Goal: Task Accomplishment & Management: Manage account settings

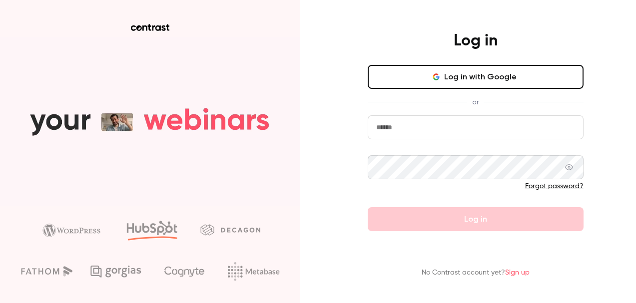
click at [490, 77] on button "Log in with Google" at bounding box center [476, 77] width 216 height 24
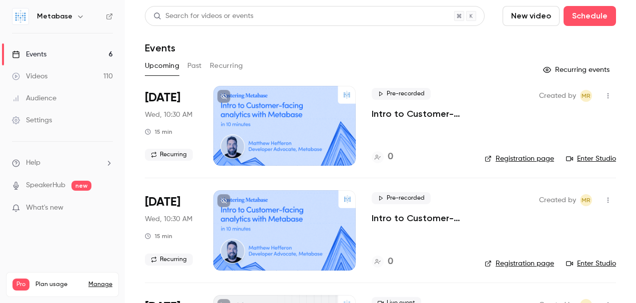
click at [88, 251] on nav "Metabase Events 6 Videos 110 Audience Settings Help SpeakerHub new What's new P…" at bounding box center [62, 151] width 125 height 303
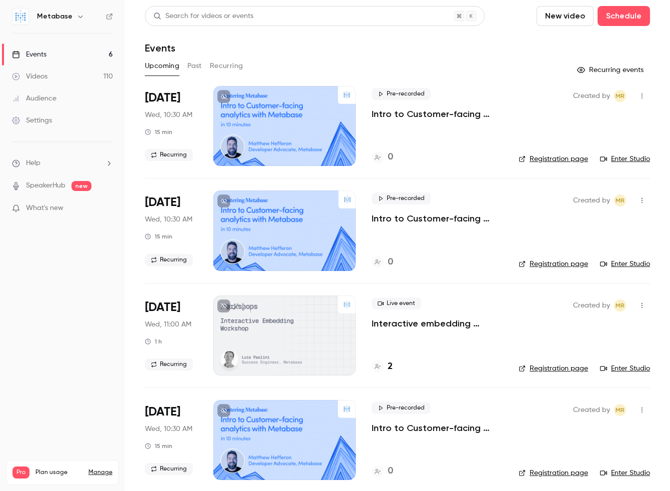
click at [40, 121] on div "Settings" at bounding box center [32, 120] width 40 height 10
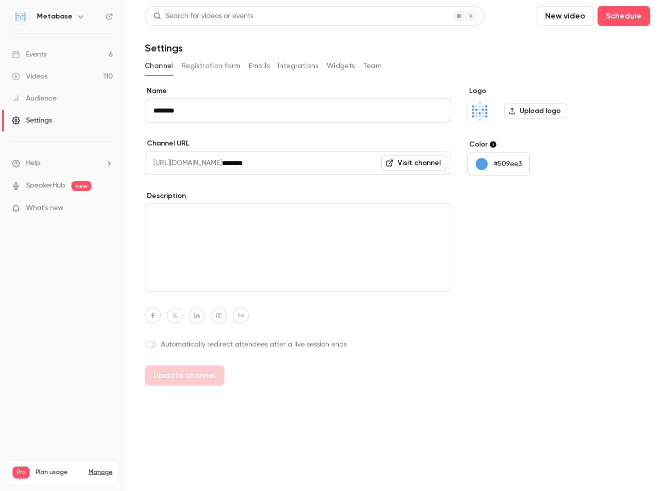
click at [216, 69] on button "Registration form" at bounding box center [210, 66] width 59 height 16
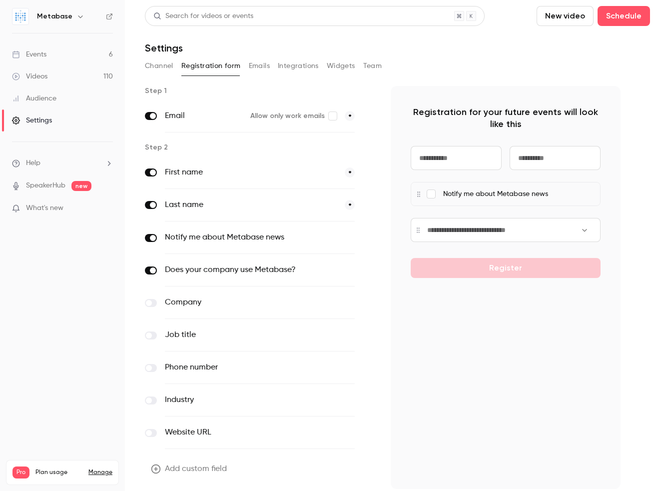
click at [292, 68] on button "Integrations" at bounding box center [298, 66] width 41 height 16
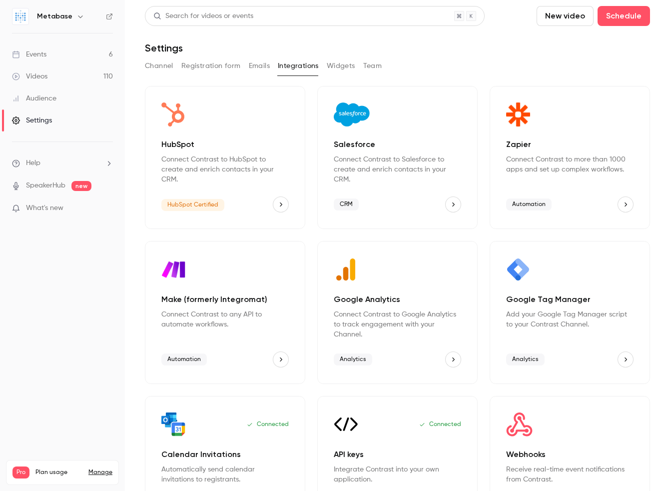
click at [454, 185] on div "Salesforce Connect Contrast to Salesforce to create and enrich contacts in your…" at bounding box center [397, 157] width 160 height 143
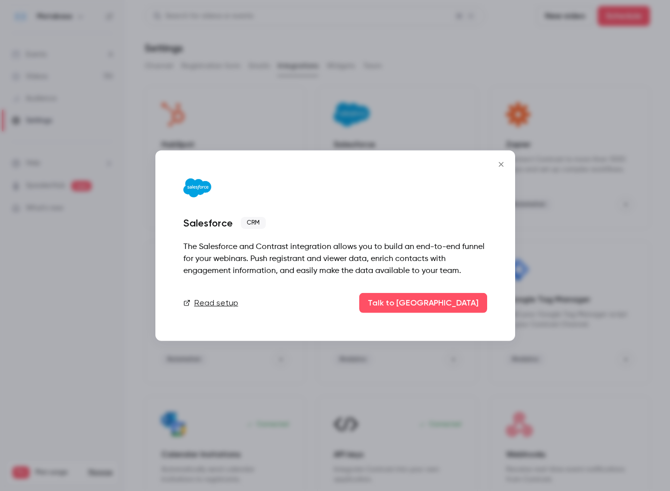
click at [208, 300] on link "Read setup" at bounding box center [210, 302] width 55 height 12
